Goal: Navigation & Orientation: Find specific page/section

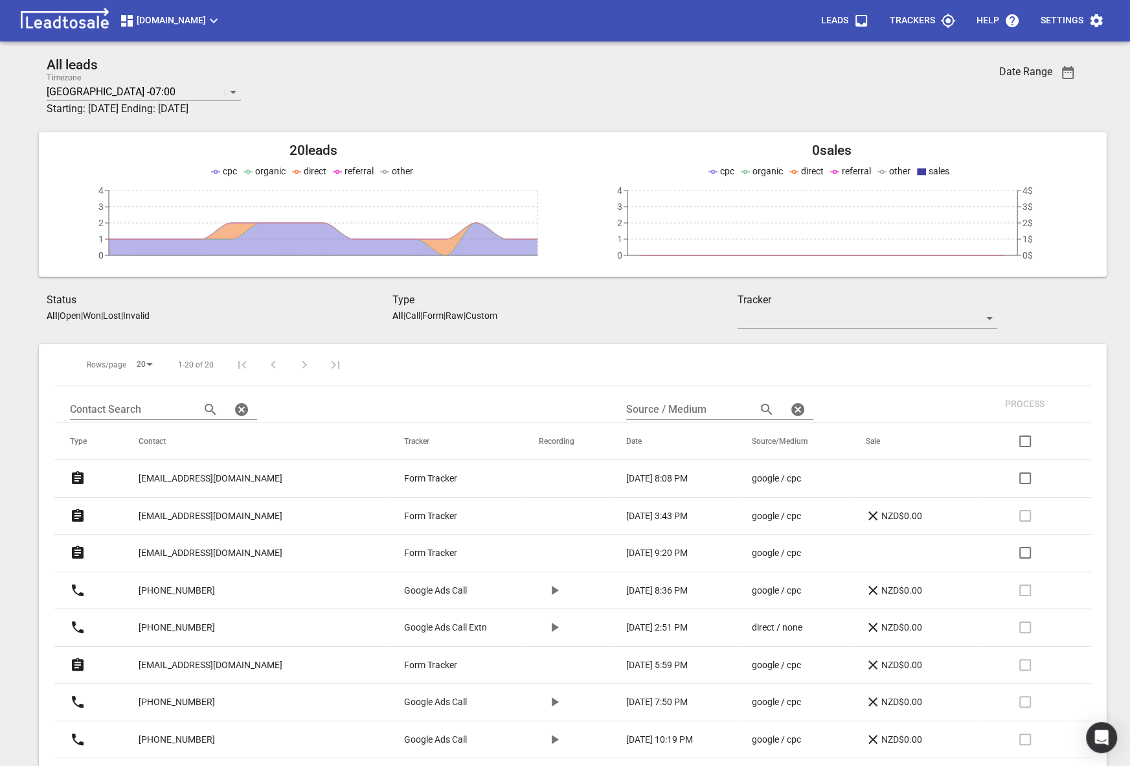
click at [194, 30] on button "[DOMAIN_NAME]" at bounding box center [170, 21] width 113 height 26
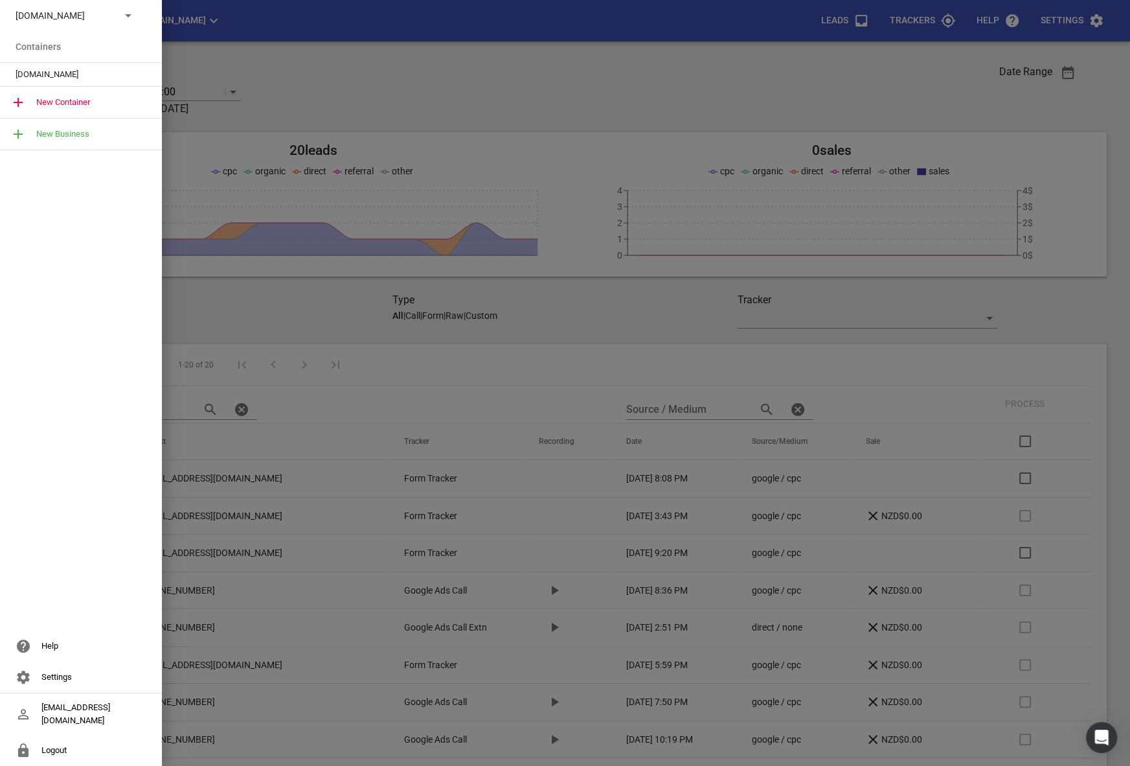
click at [85, 24] on div "[DOMAIN_NAME]" at bounding box center [81, 15] width 162 height 31
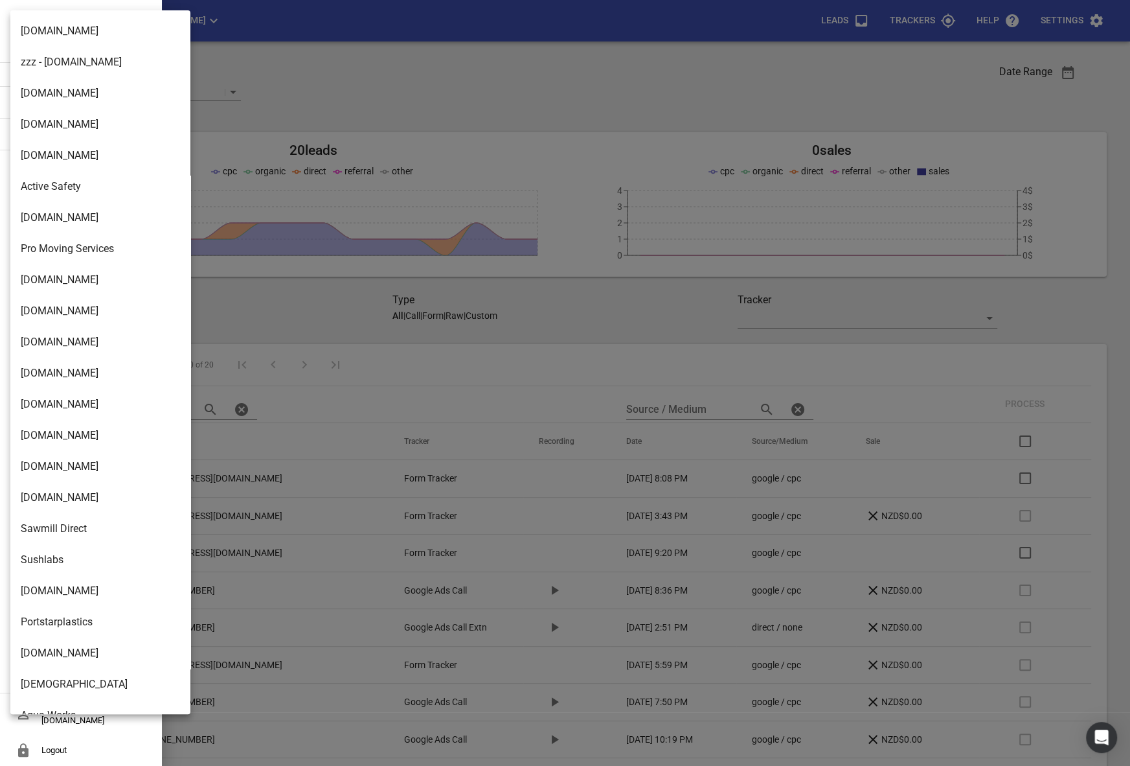
scroll to position [2073, 0]
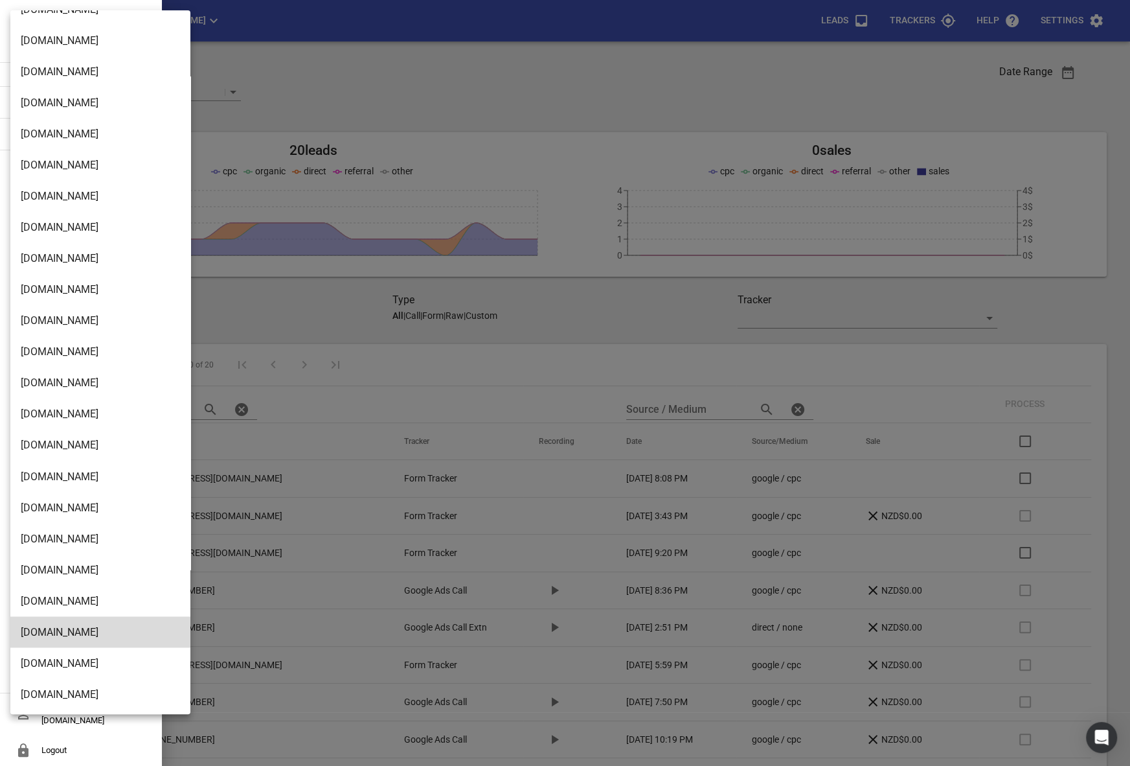
click at [59, 372] on li "[DOMAIN_NAME]" at bounding box center [100, 382] width 180 height 31
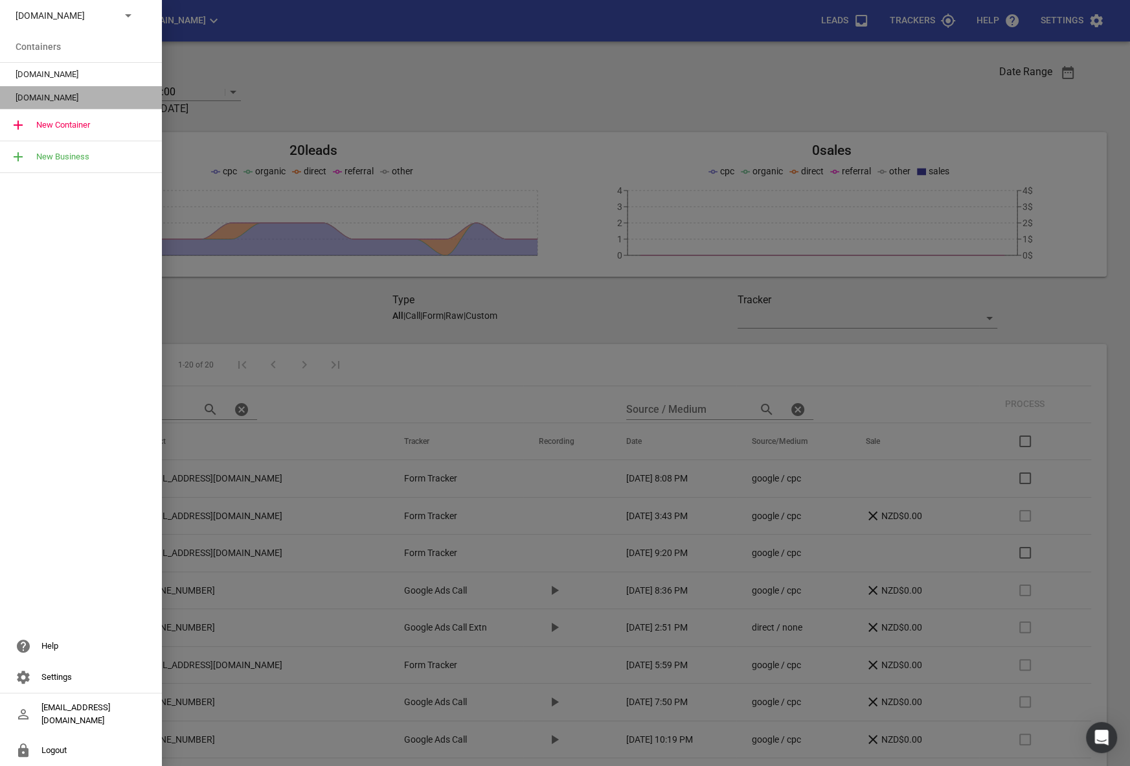
click at [44, 93] on span "[DOMAIN_NAME]" at bounding box center [76, 97] width 120 height 13
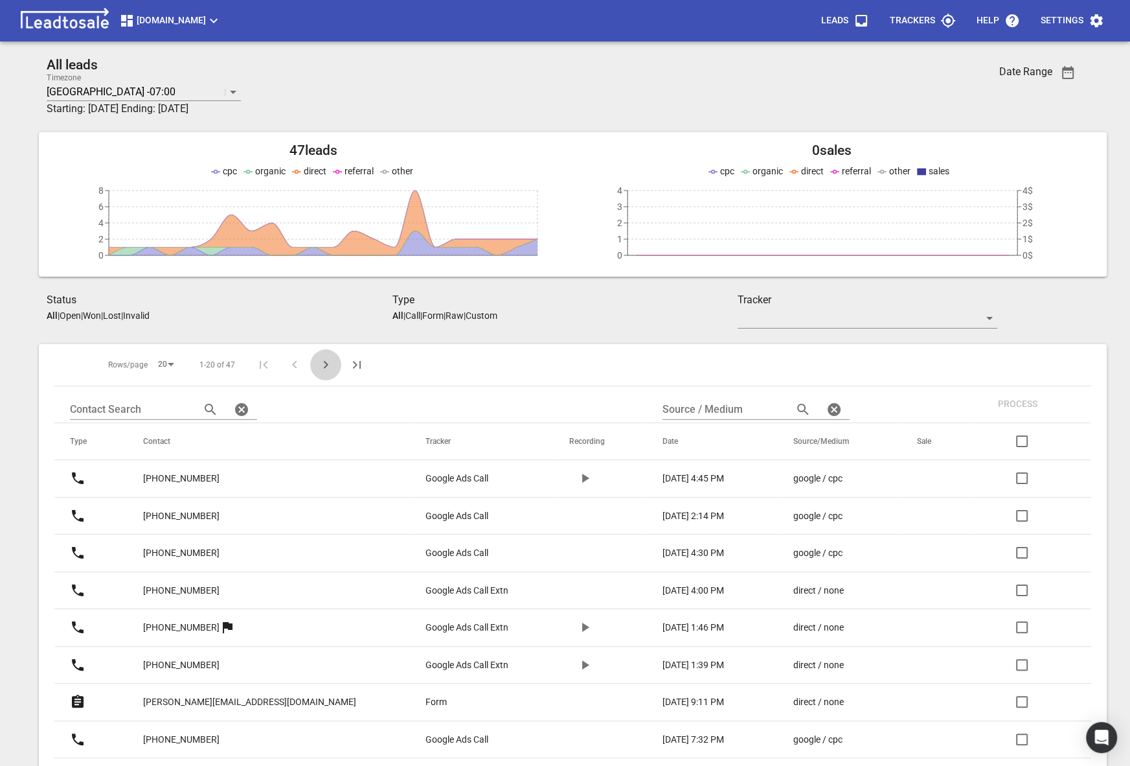
click at [315, 354] on button "Next Page" at bounding box center [325, 364] width 31 height 31
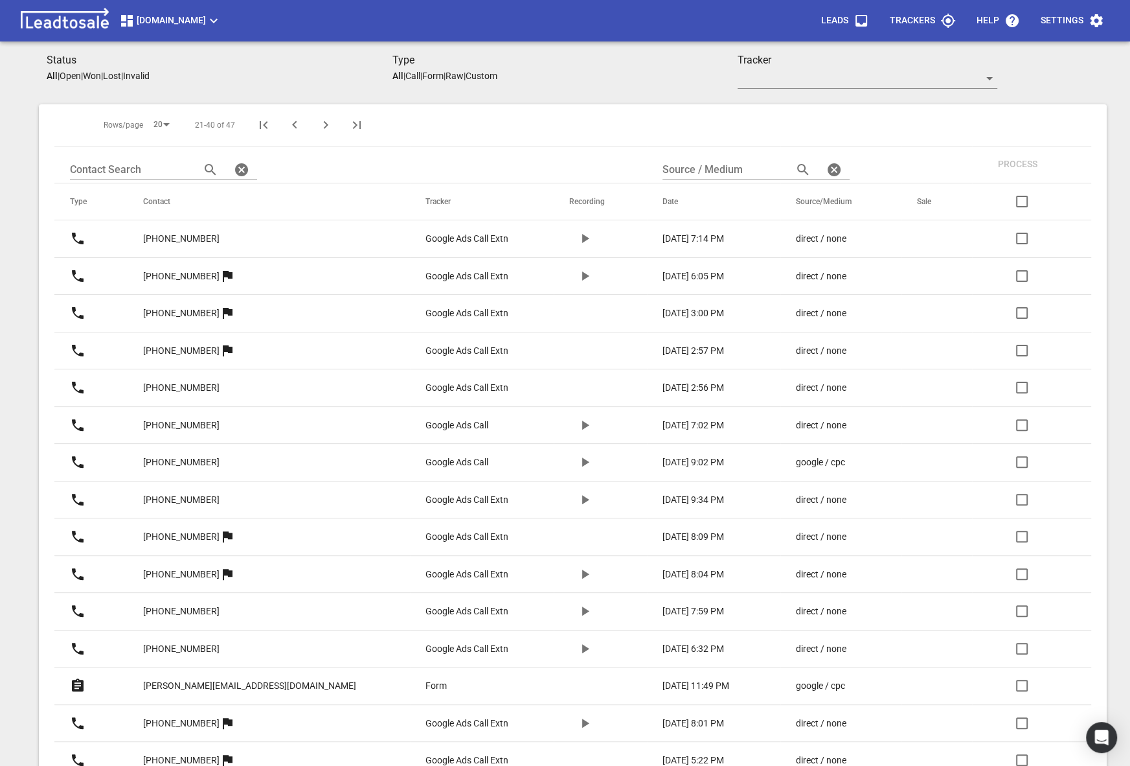
scroll to position [224, 0]
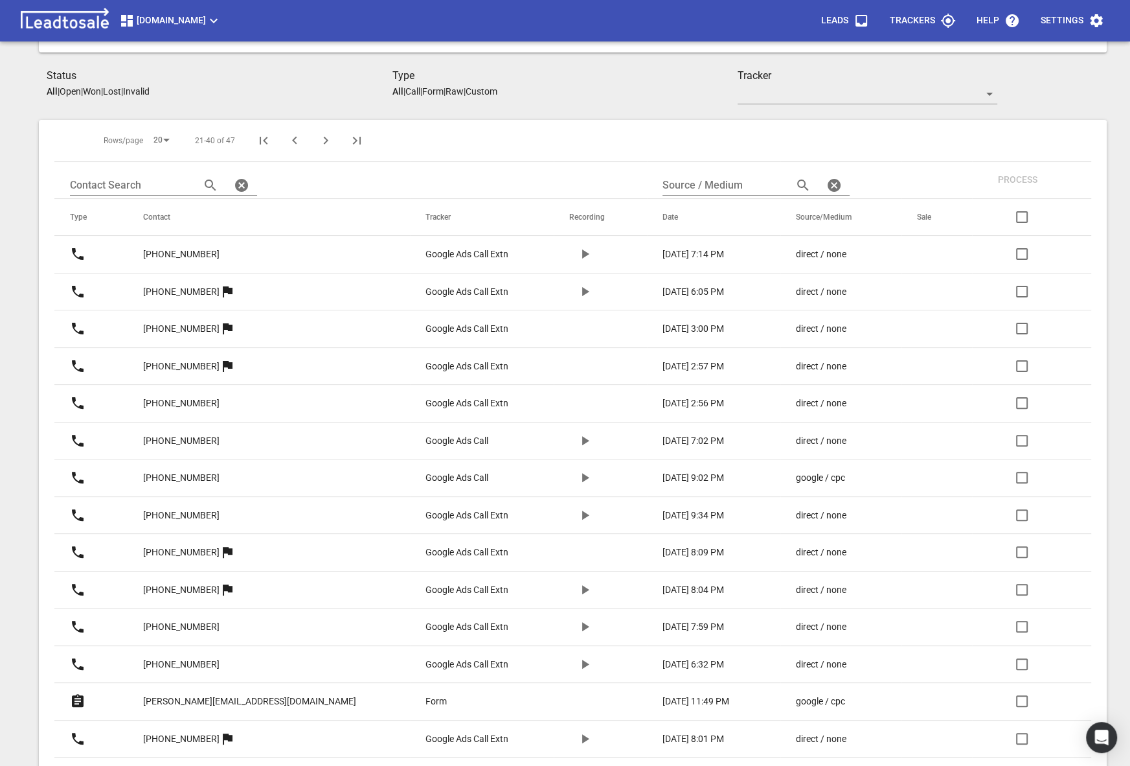
click at [318, 146] on icon "Next Page" at bounding box center [326, 141] width 16 height 16
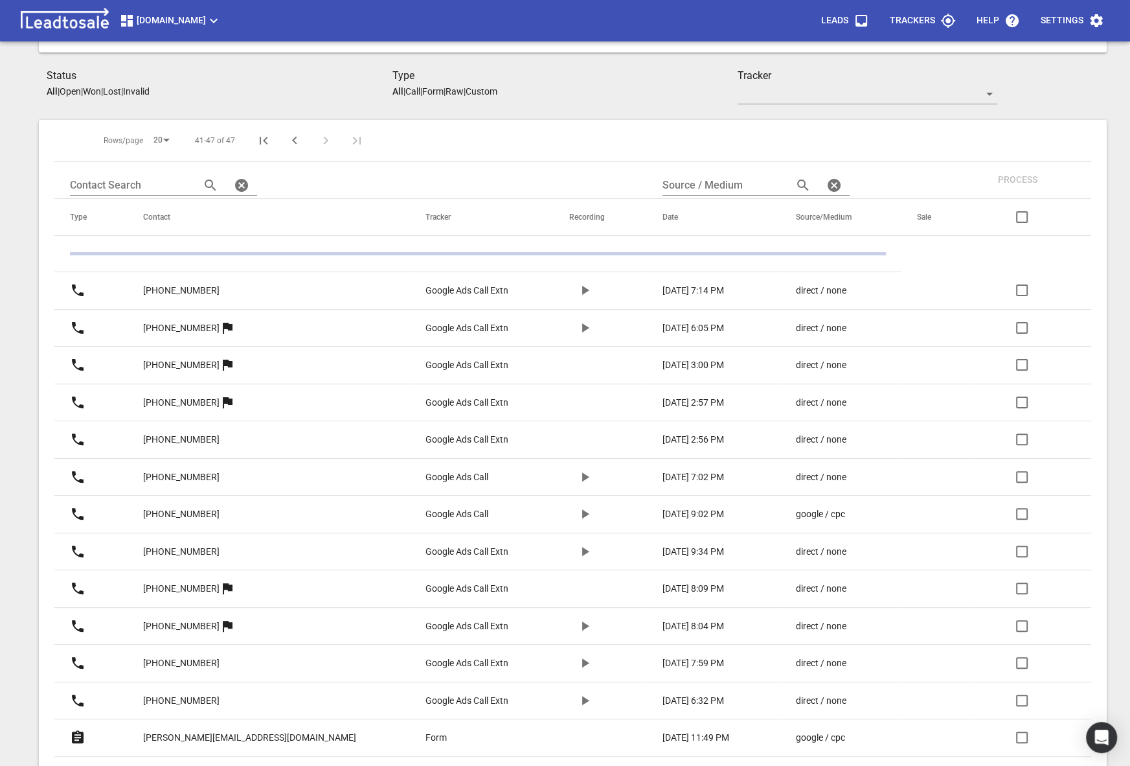
scroll to position [57, 0]
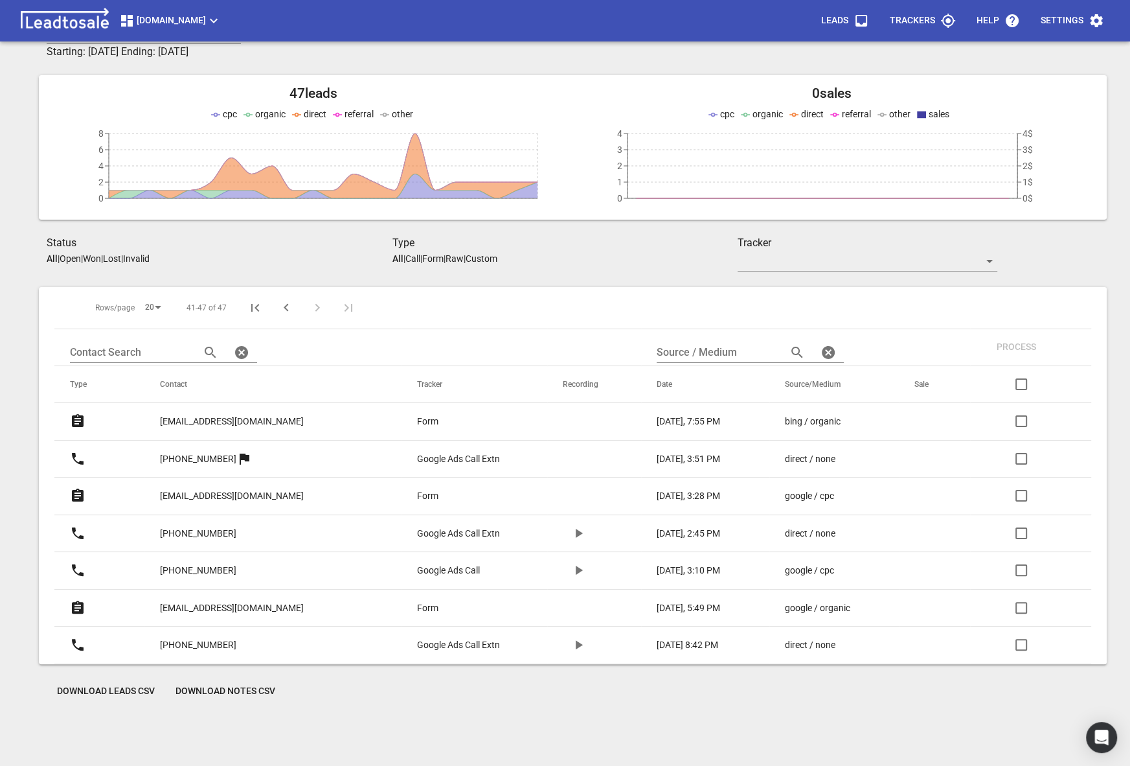
click at [261, 303] on span "First Page" at bounding box center [255, 308] width 31 height 16
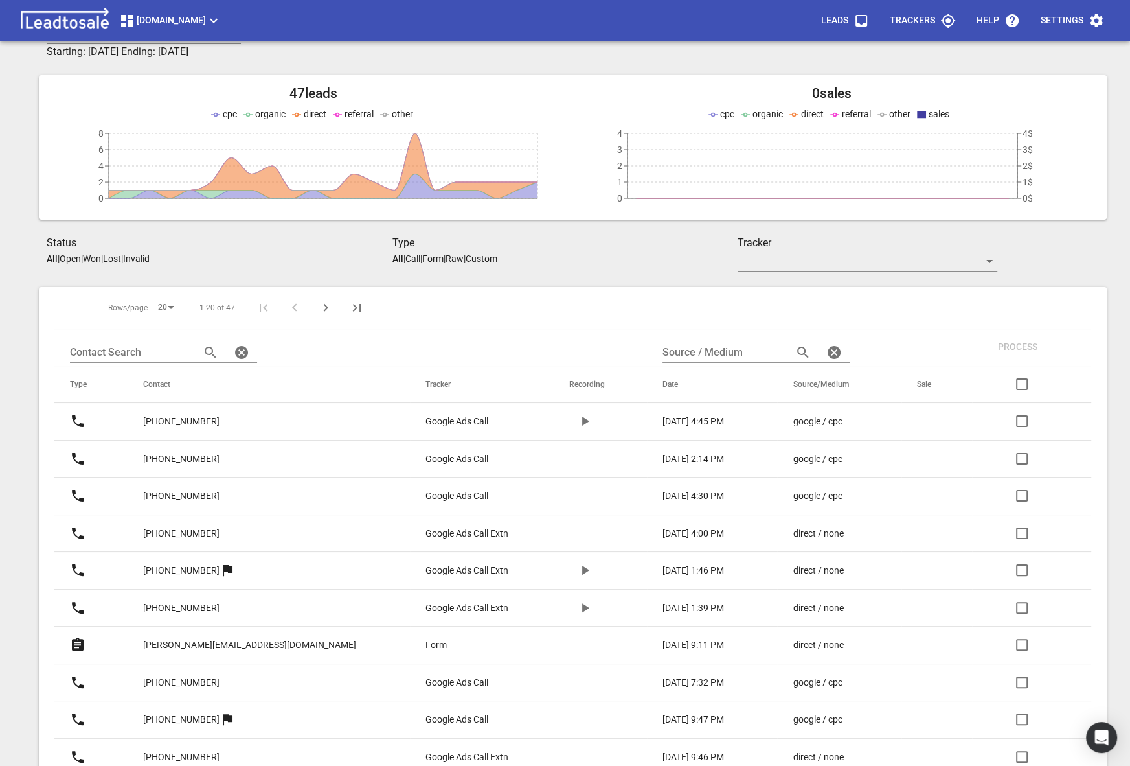
click at [264, 308] on div at bounding box center [310, 307] width 124 height 31
click at [280, 308] on div at bounding box center [310, 307] width 124 height 31
click at [280, 249] on h3 "Status" at bounding box center [220, 243] width 346 height 16
click at [267, 249] on h3 "Status" at bounding box center [220, 243] width 346 height 16
click at [198, 28] on button "[DOMAIN_NAME]" at bounding box center [170, 21] width 113 height 26
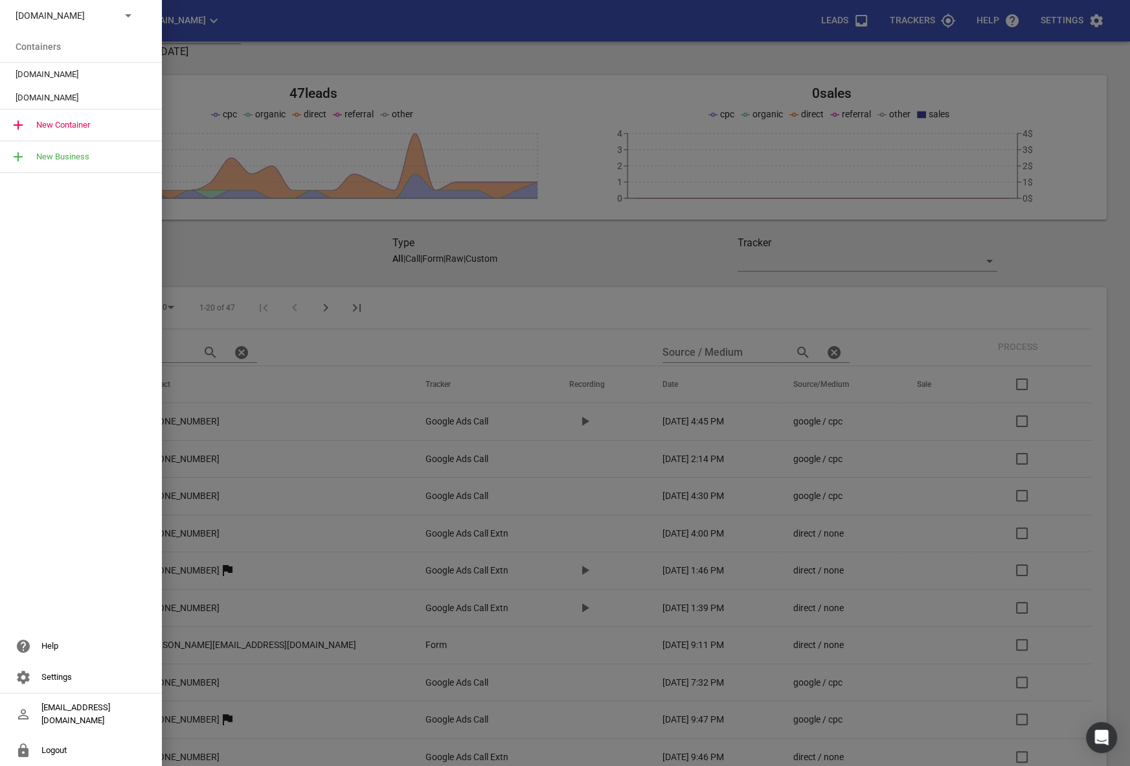
click at [76, 18] on p "[DOMAIN_NAME]" at bounding box center [63, 16] width 95 height 14
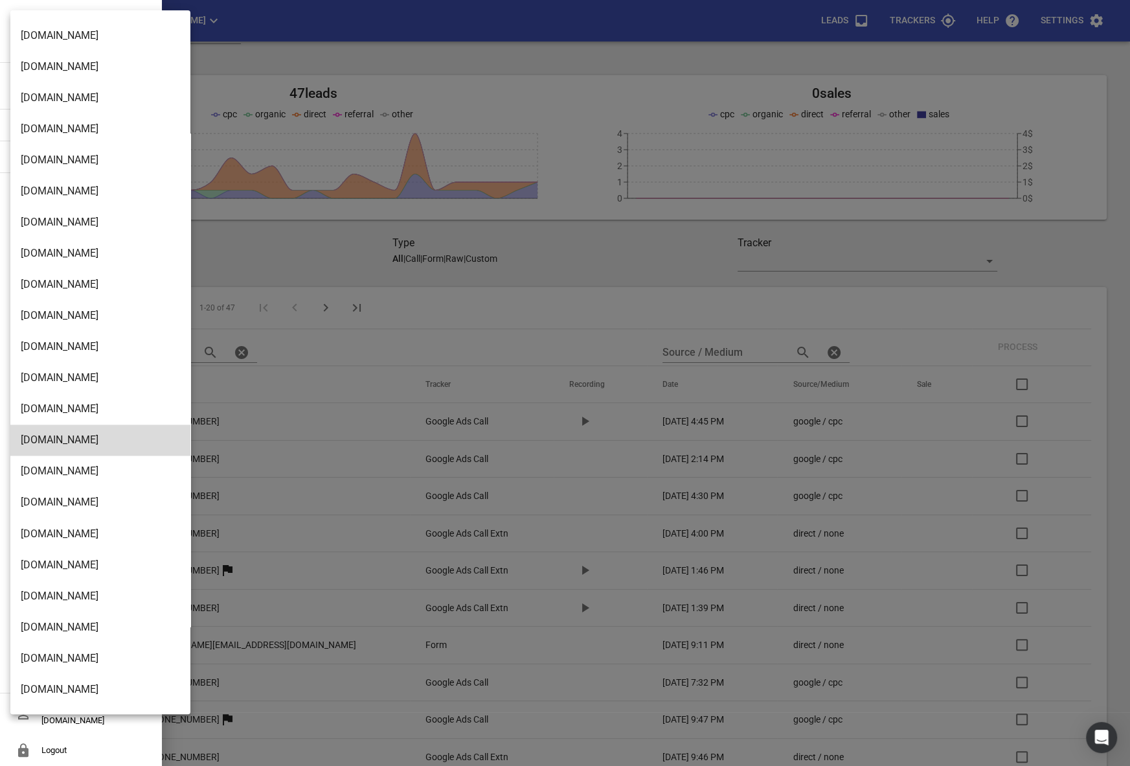
scroll to position [2006, 0]
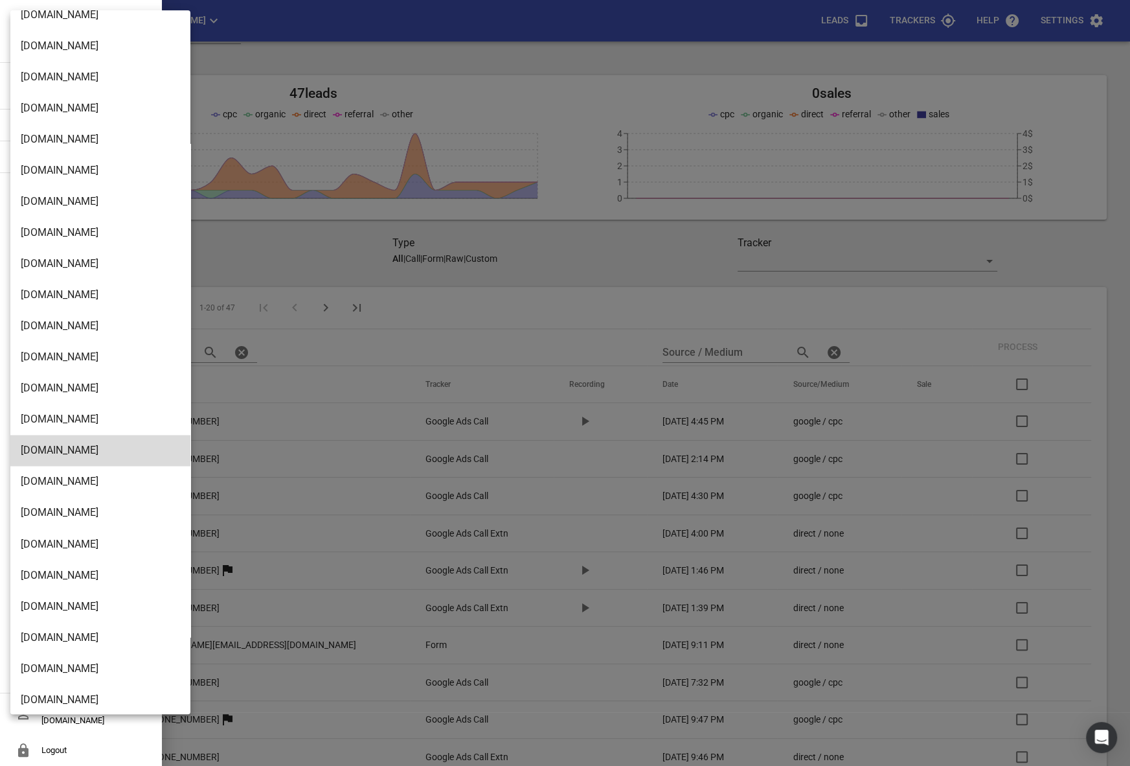
click at [43, 126] on li "[DOMAIN_NAME]" at bounding box center [100, 139] width 180 height 31
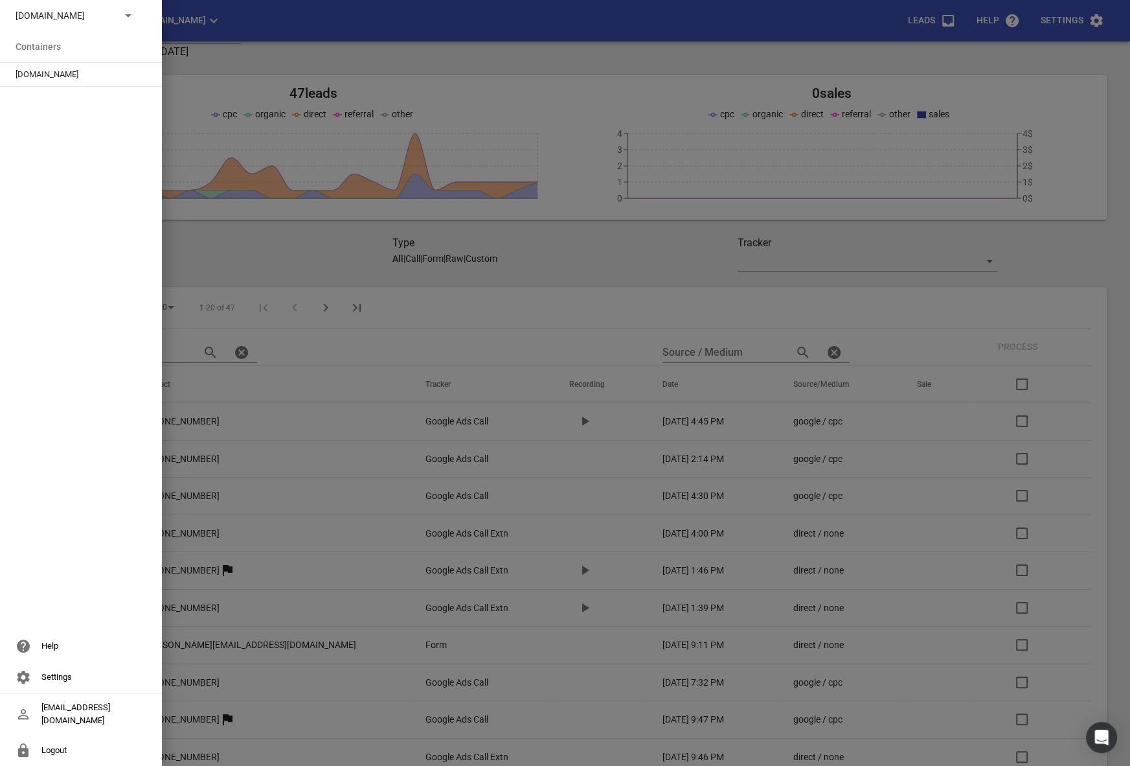
click at [49, 86] on hr at bounding box center [81, 86] width 162 height 1
click at [27, 80] on div "[DOMAIN_NAME]" at bounding box center [81, 74] width 162 height 23
click at [42, 74] on span "[DOMAIN_NAME]" at bounding box center [76, 74] width 120 height 13
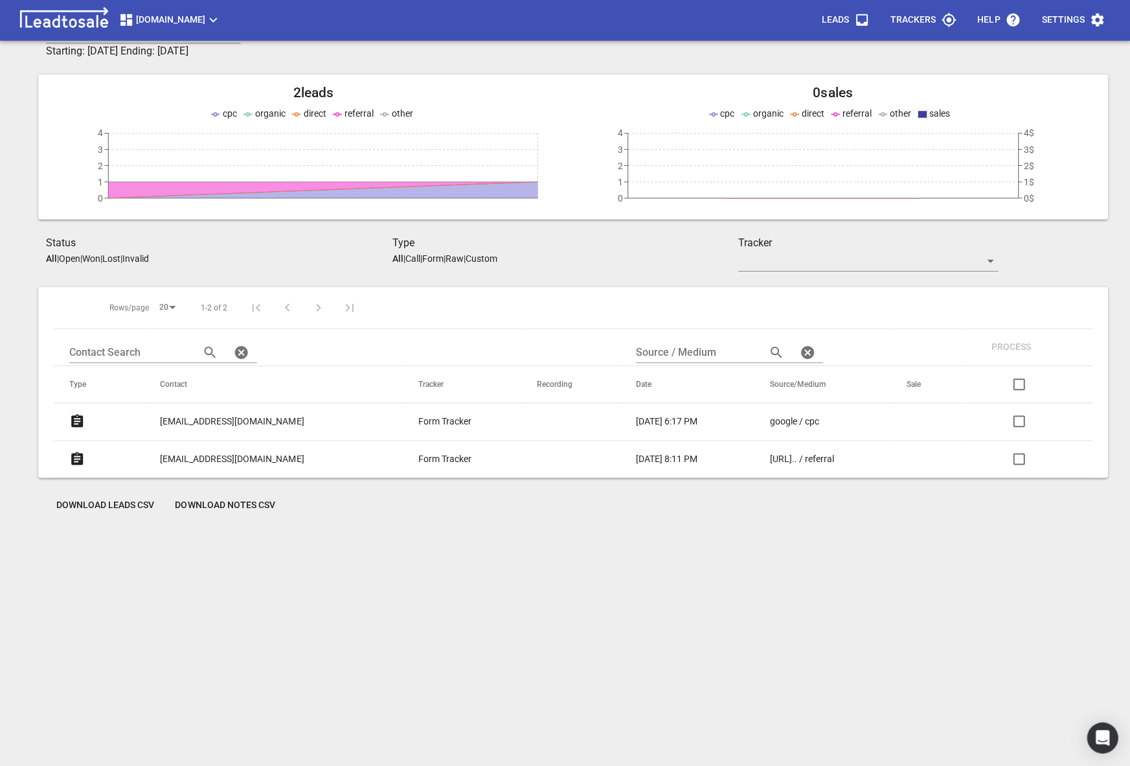
scroll to position [57, 0]
